Goal: Information Seeking & Learning: Learn about a topic

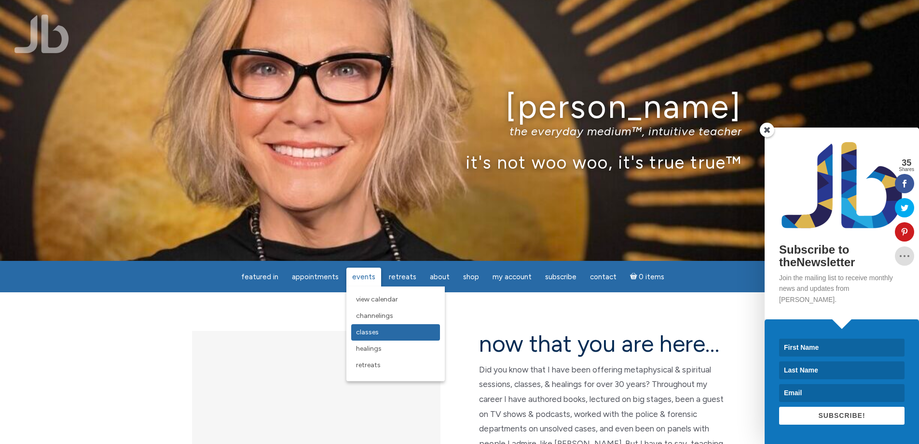
click at [374, 335] on span "Classes" at bounding box center [367, 332] width 23 height 8
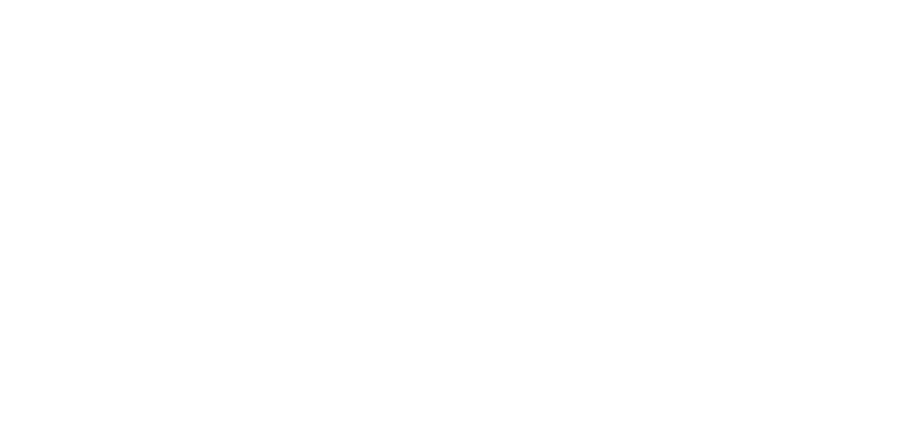
click at [14, 141] on section "Classes" at bounding box center [7, 134] width 14 height 112
